Goal: Task Accomplishment & Management: Manage account settings

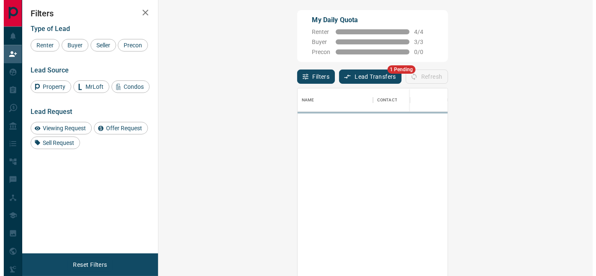
scroll to position [200, 409]
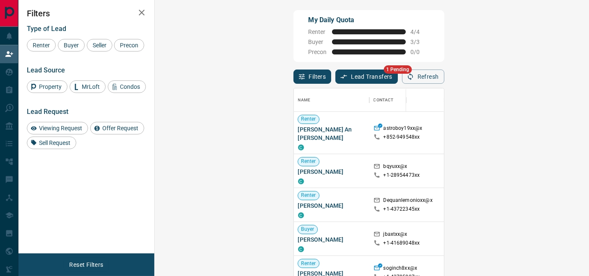
click at [335, 76] on button "Lead Transfers" at bounding box center [366, 77] width 62 height 14
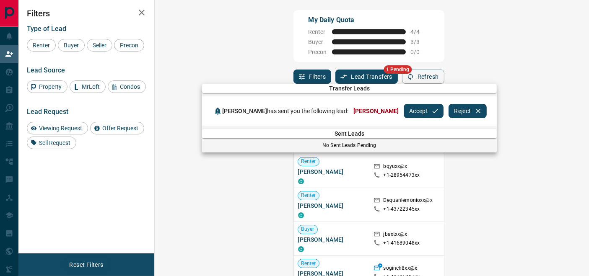
click at [241, 76] on div at bounding box center [294, 138] width 589 height 276
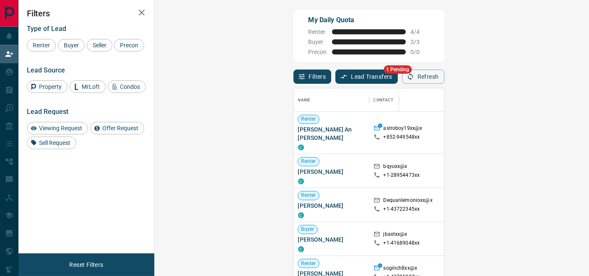
click at [335, 76] on button "Lead Transfers" at bounding box center [366, 77] width 62 height 14
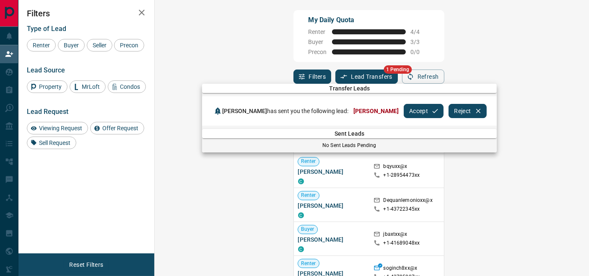
click at [403, 114] on button "Accept" at bounding box center [423, 111] width 40 height 14
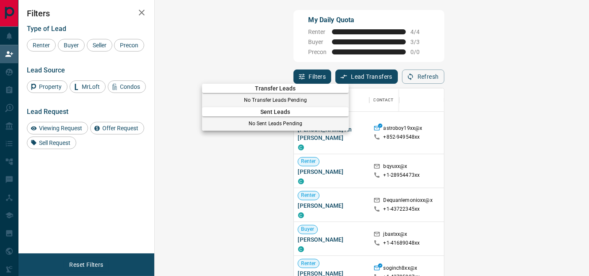
click at [5, 73] on div at bounding box center [294, 138] width 589 height 276
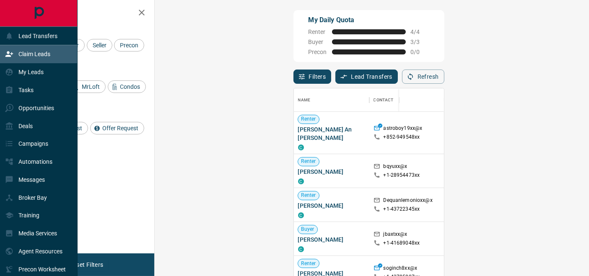
click at [5, 73] on icon at bounding box center [9, 72] width 8 height 8
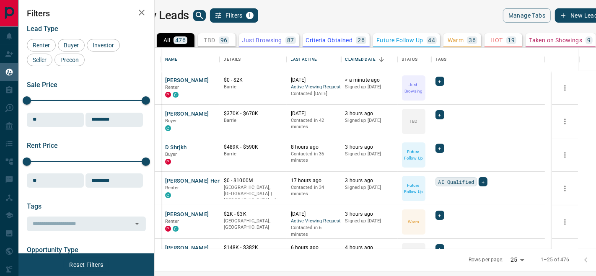
scroll to position [194, 431]
click at [196, 80] on button "[PERSON_NAME]" at bounding box center [187, 81] width 44 height 8
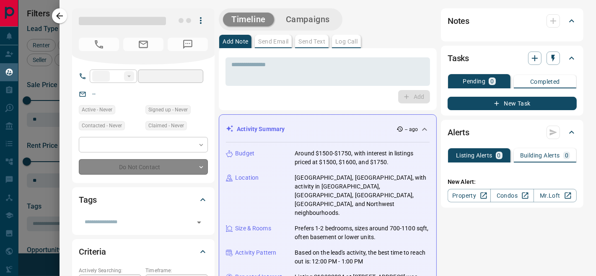
type input "**"
type input "**********"
type input "*"
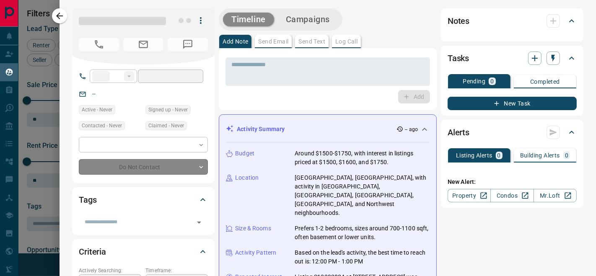
type input "**********"
type input "*******"
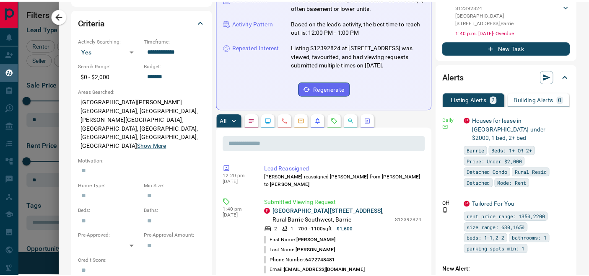
scroll to position [231, 0]
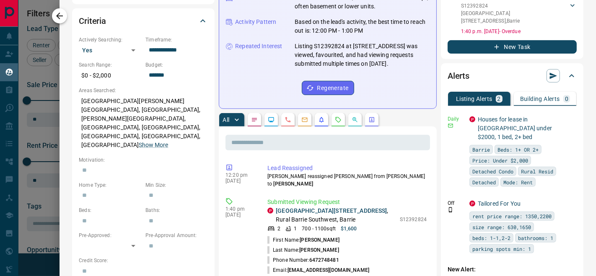
click at [65, 17] on button "button" at bounding box center [59, 15] width 15 height 15
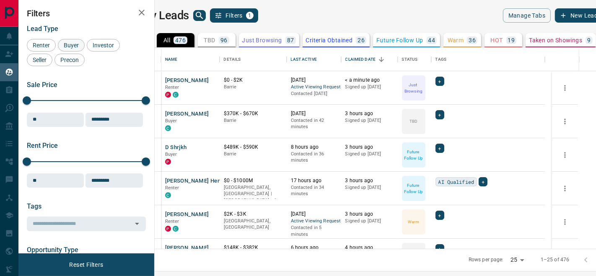
click at [68, 41] on div "Buyer" at bounding box center [71, 45] width 27 height 13
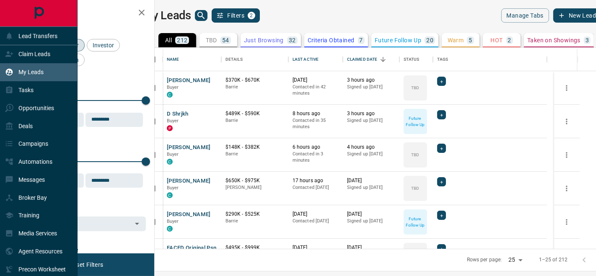
click at [13, 49] on div "Claim Leads" at bounding box center [27, 54] width 45 height 14
click at [19, 52] on p "Claim Leads" at bounding box center [34, 54] width 32 height 7
click at [18, 52] on div "Claim Leads" at bounding box center [27, 54] width 45 height 14
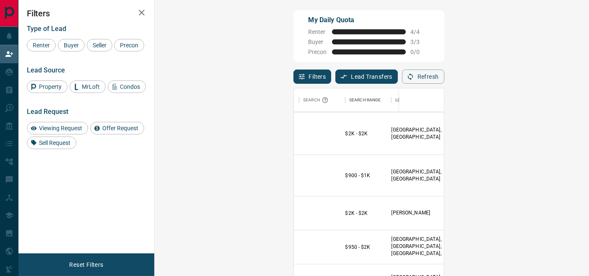
scroll to position [159, 135]
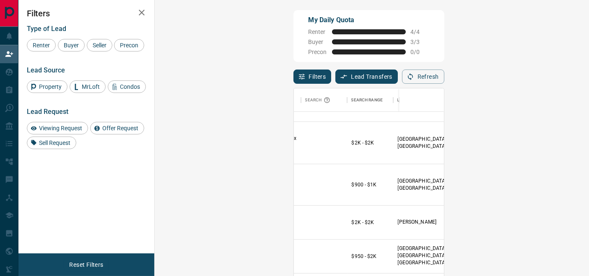
click at [482, 182] on span "Viewing Request ( 1 )" at bounding box center [505, 185] width 46 height 6
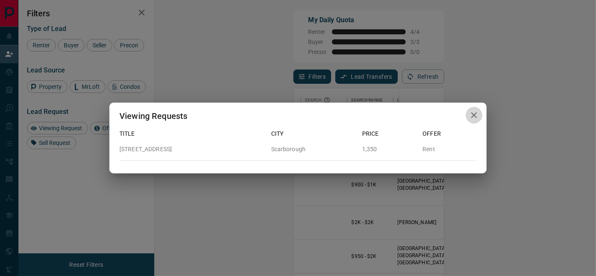
click at [474, 116] on icon "button" at bounding box center [474, 115] width 10 height 10
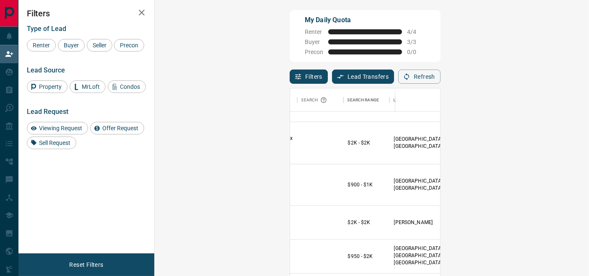
scroll to position [7, 7]
